Goal: Information Seeking & Learning: Learn about a topic

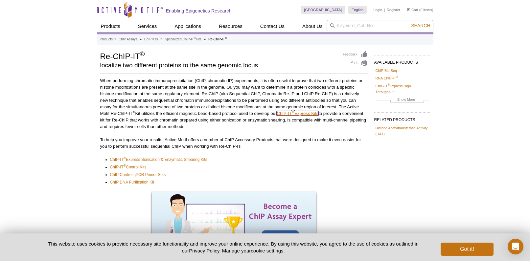
click at [305, 114] on link "ChIP-IT ® Express Kits" at bounding box center [297, 113] width 42 height 5
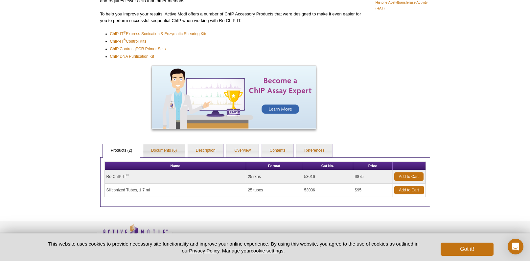
click at [166, 151] on link "Documents (6)" at bounding box center [164, 150] width 42 height 13
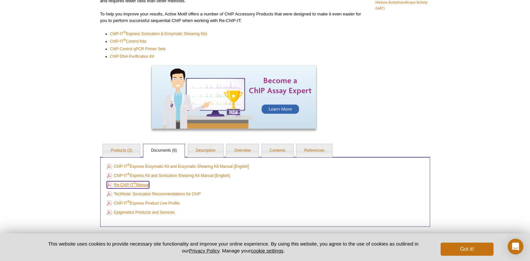
click at [141, 185] on link "Re-ChIP-IT ® Manual" at bounding box center [128, 184] width 42 height 7
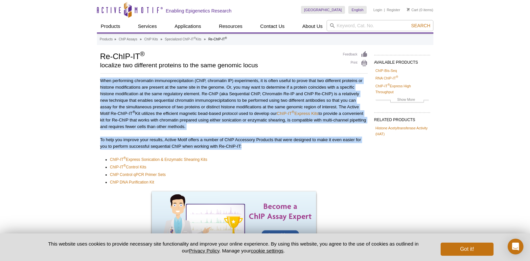
drag, startPoint x: 263, startPoint y: 150, endPoint x: 89, endPoint y: 76, distance: 188.7
click at [89, 76] on div "Active Motif Logo Enabling Epigenetics Research 0 Search Skip to content Active…" at bounding box center [265, 212] width 530 height 425
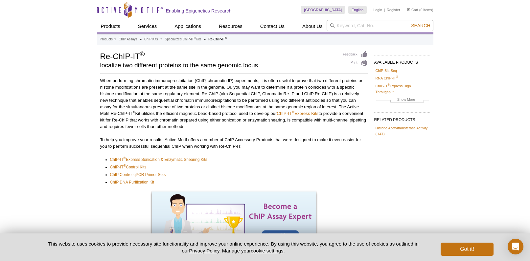
drag, startPoint x: 87, startPoint y: 76, endPoint x: 60, endPoint y: 77, distance: 27.6
click at [60, 77] on div "Active Motif Logo Enabling Epigenetics Research 0 Search Skip to content Active…" at bounding box center [265, 212] width 530 height 425
drag, startPoint x: 312, startPoint y: 157, endPoint x: 284, endPoint y: 164, distance: 29.2
click at [284, 164] on ul "ChIP-IT ® Express Sonication & Enzymatic Shearing Kits ChIP-IT ® Control Kits C…" at bounding box center [230, 170] width 261 height 29
click at [286, 158] on li "ChIP-IT ® Express Sonication & Enzymatic Shearing Kits" at bounding box center [235, 159] width 251 height 7
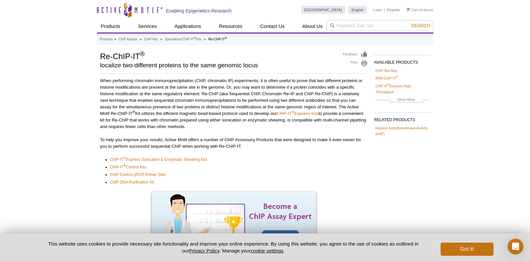
drag, startPoint x: 301, startPoint y: 150, endPoint x: 299, endPoint y: 154, distance: 4.8
click at [299, 155] on div "When performing chromatin immunoprecipitation (ChIP, chromatin IP) experiments,…" at bounding box center [233, 166] width 267 height 179
click at [298, 152] on div "When performing chromatin immunoprecipitation (ChIP, chromatin IP) experiments,…" at bounding box center [233, 166] width 267 height 179
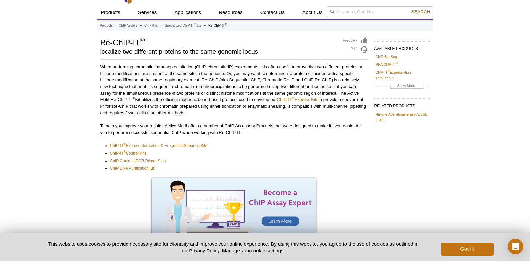
scroll to position [14, 0]
click at [144, 155] on link "ChIP-IT ® Control Kits" at bounding box center [128, 153] width 36 height 7
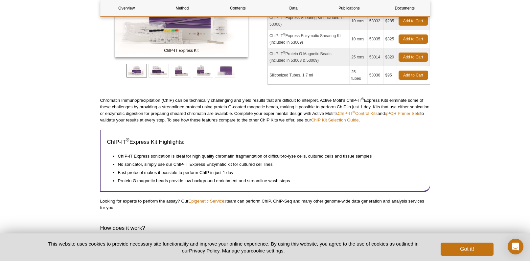
scroll to position [151, 0]
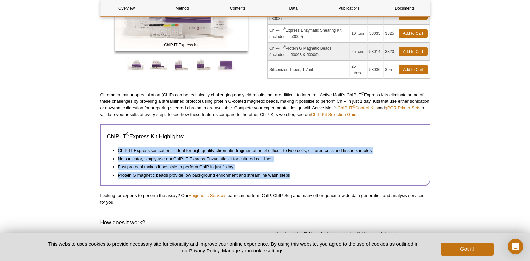
drag, startPoint x: 290, startPoint y: 142, endPoint x: 321, endPoint y: 177, distance: 47.7
click at [321, 177] on div "ChIP-IT ® Express Kit Highlights: ChIP-IT Express sonication is ideal for high …" at bounding box center [265, 155] width 330 height 62
click at [321, 177] on li "Protein G magnetic beads provide low background enrichment and streamline wash …" at bounding box center [267, 174] width 298 height 8
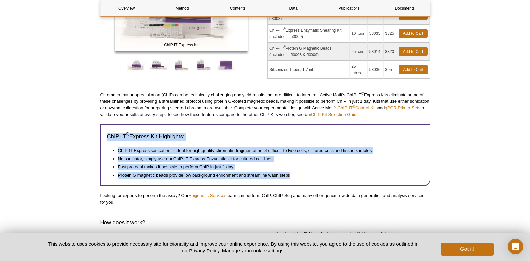
drag, startPoint x: 323, startPoint y: 180, endPoint x: 326, endPoint y: 124, distance: 55.9
click at [326, 124] on div "ChIP-IT ® Express Kit Highlights: ChIP-IT Express sonication is ideal for high …" at bounding box center [265, 155] width 330 height 62
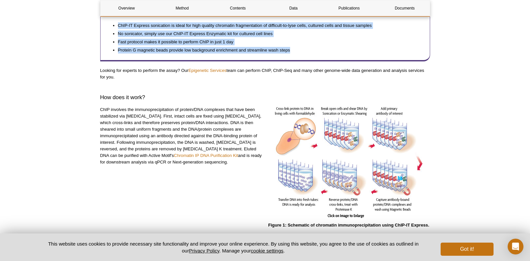
scroll to position [262, 0]
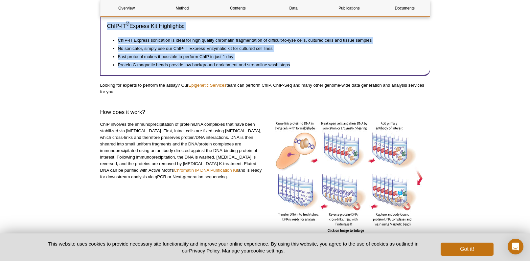
drag, startPoint x: 240, startPoint y: 191, endPoint x: 245, endPoint y: 114, distance: 77.3
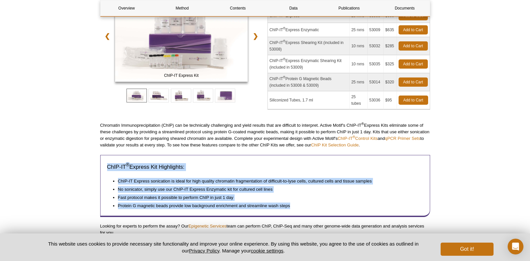
scroll to position [402, 0]
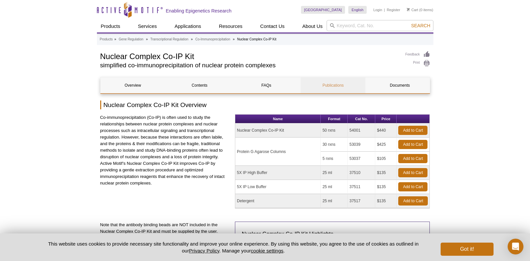
scroll to position [2, 0]
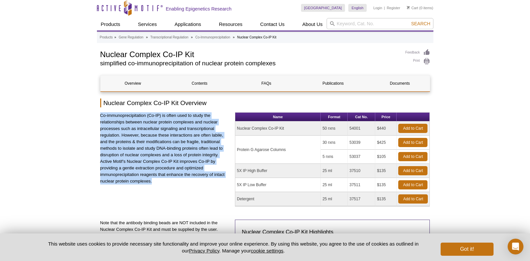
drag, startPoint x: 196, startPoint y: 197, endPoint x: 80, endPoint y: 109, distance: 146.0
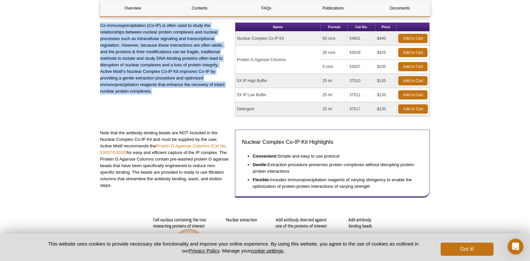
scroll to position [94, 0]
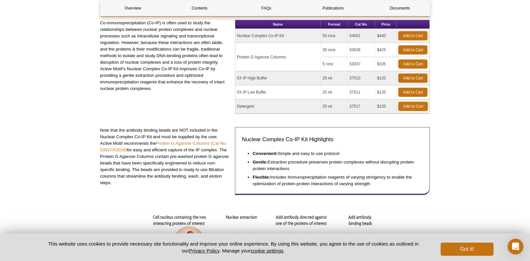
click at [131, 179] on p "Note that the antibody binding beads are NOT included in the Nuclear Complex Co…" at bounding box center [165, 156] width 130 height 59
drag, startPoint x: 133, startPoint y: 185, endPoint x: 124, endPoint y: 187, distance: 8.7
click at [124, 187] on div "Note that the antibody binding beads are NOT included in the Nuclear Complex Co…" at bounding box center [165, 164] width 130 height 74
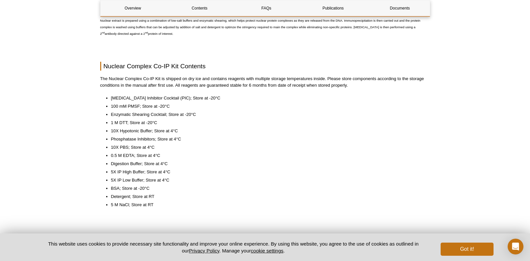
scroll to position [491, 0]
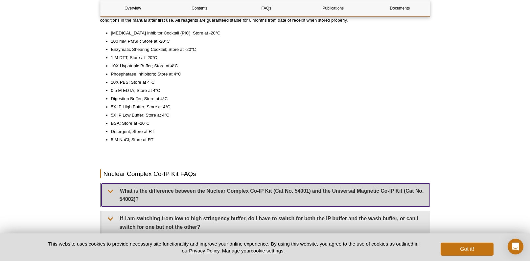
click at [193, 193] on summary "What is the difference between the Nuclear Complex Co-IP Kit (Cat No. 54001) an…" at bounding box center [265, 195] width 328 height 23
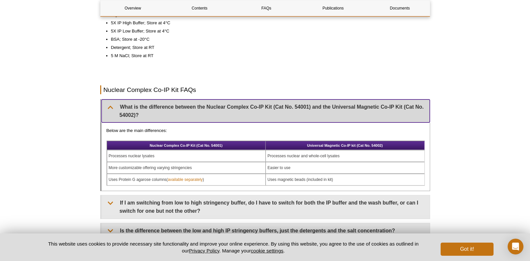
scroll to position [577, 0]
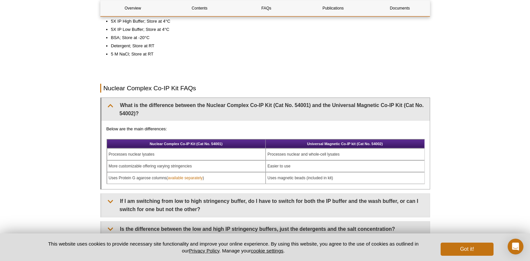
drag, startPoint x: 353, startPoint y: 166, endPoint x: 334, endPoint y: 164, distance: 18.5
click at [334, 164] on td "Easier to use" at bounding box center [344, 166] width 159 height 12
drag, startPoint x: 350, startPoint y: 176, endPoint x: 269, endPoint y: 175, distance: 80.8
click at [269, 175] on td "Uses magnetic beads (included in kit)" at bounding box center [344, 178] width 159 height 12
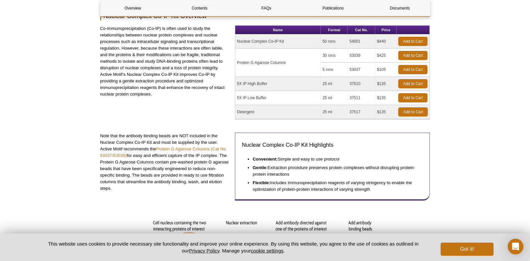
scroll to position [0, 0]
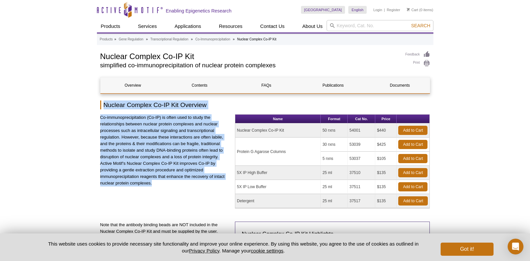
drag, startPoint x: 103, startPoint y: 104, endPoint x: 209, endPoint y: 185, distance: 133.3
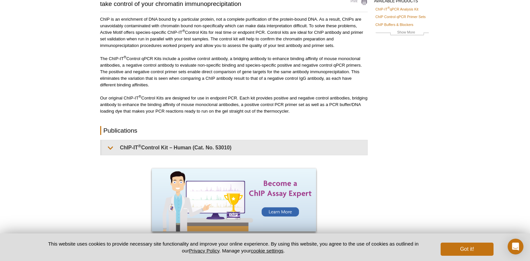
scroll to position [59, 0]
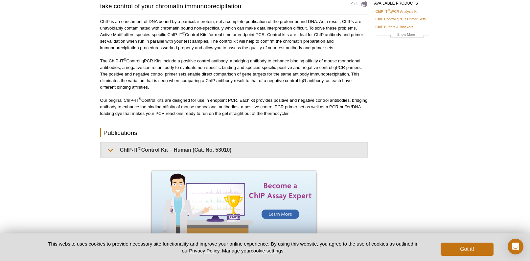
drag, startPoint x: 194, startPoint y: 133, endPoint x: 221, endPoint y: 136, distance: 27.4
click at [221, 136] on h2 "Publications" at bounding box center [233, 132] width 267 height 9
drag, startPoint x: 334, startPoint y: 117, endPoint x: 329, endPoint y: 114, distance: 6.1
click at [329, 114] on div "ChIP is an enrichment of DNA bound by a particular protein, not a complete puri…" at bounding box center [233, 126] width 267 height 217
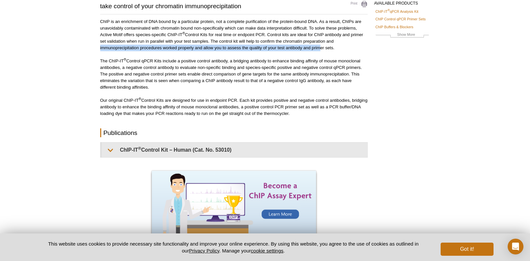
drag, startPoint x: 317, startPoint y: 51, endPoint x: 330, endPoint y: 43, distance: 15.0
click at [330, 43] on p "ChIP is an enrichment of DNA bound by a particular protein, not a complete puri…" at bounding box center [233, 34] width 267 height 33
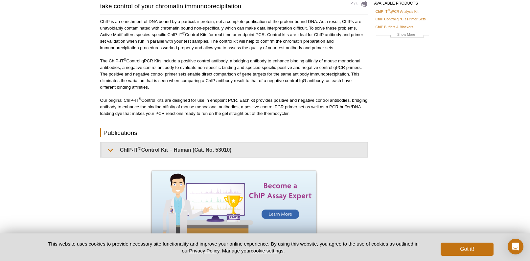
click at [346, 43] on p "ChIP is an enrichment of DNA bound by a particular protein, not a complete puri…" at bounding box center [233, 34] width 267 height 33
drag, startPoint x: 338, startPoint y: 53, endPoint x: 366, endPoint y: 88, distance: 45.0
click at [366, 88] on div "ChIP is an enrichment of DNA bound by a particular protein, not a complete puri…" at bounding box center [233, 126] width 267 height 217
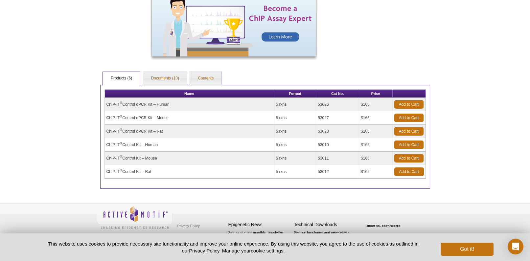
click at [166, 77] on link "Documents (10)" at bounding box center [165, 78] width 44 height 13
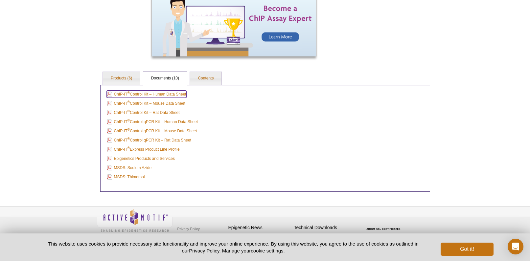
click at [163, 96] on link "ChIP-IT ® Control Kit – Human Data Sheet" at bounding box center [146, 94] width 79 height 7
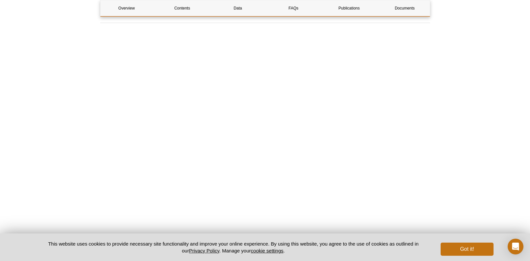
scroll to position [715, 0]
